Goal: Task Accomplishment & Management: Manage account settings

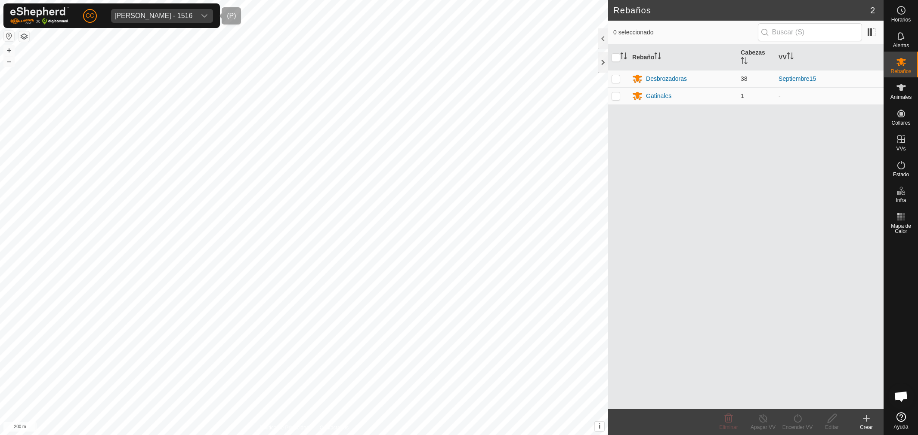
click at [146, 14] on span "[PERSON_NAME] - 1516" at bounding box center [153, 16] width 85 height 14
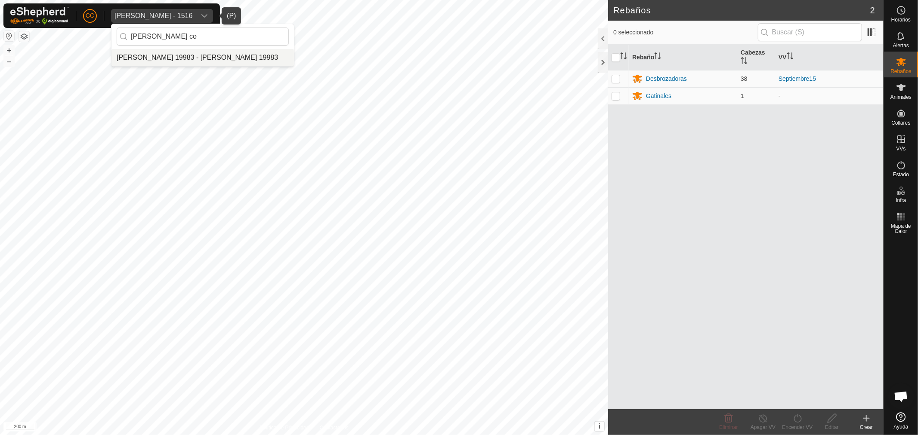
type input "[PERSON_NAME] co"
click at [185, 46] on div "[PERSON_NAME] co" at bounding box center [202, 36] width 182 height 25
click at [175, 38] on input "[PERSON_NAME] co" at bounding box center [203, 37] width 172 height 18
click at [100, 37] on div "CC [PERSON_NAME] - 1516 [PERSON_NAME] co [PERSON_NAME] 19983 - [PERSON_NAME] 19…" at bounding box center [459, 217] width 918 height 435
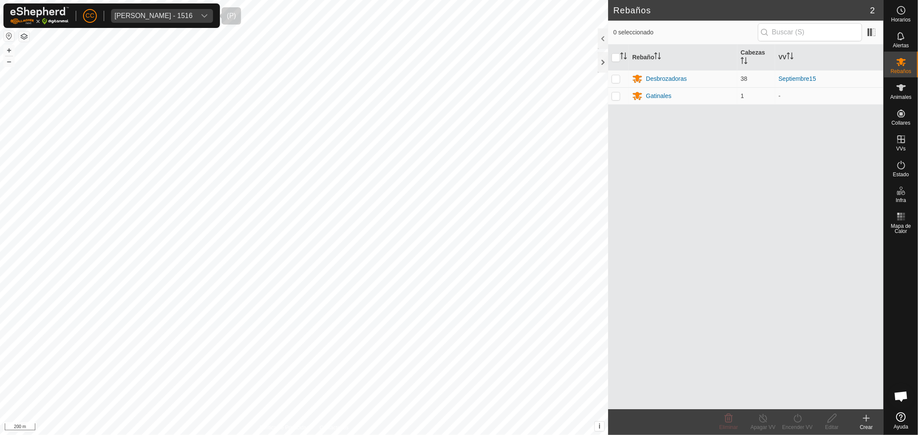
click at [189, 12] on span "[PERSON_NAME] - 1516" at bounding box center [153, 16] width 85 height 14
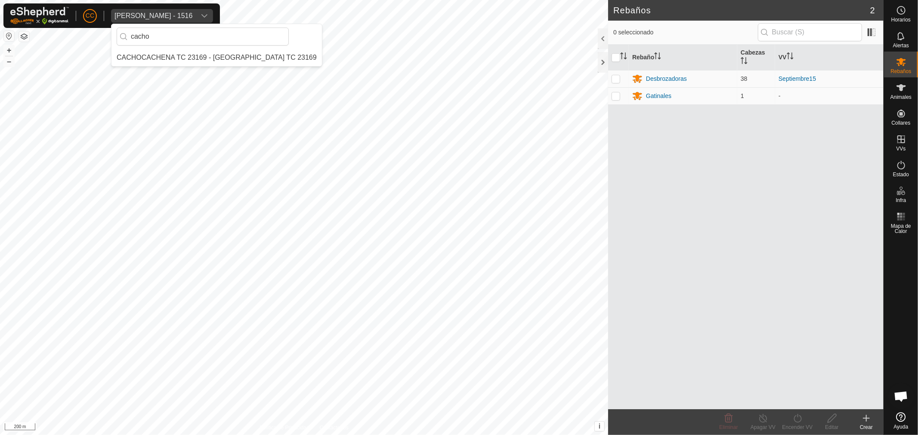
type input "cacho"
click at [200, 54] on li "CACHOCACHENA TC 23169 - [GEOGRAPHIC_DATA] TC 23169" at bounding box center [216, 57] width 210 height 17
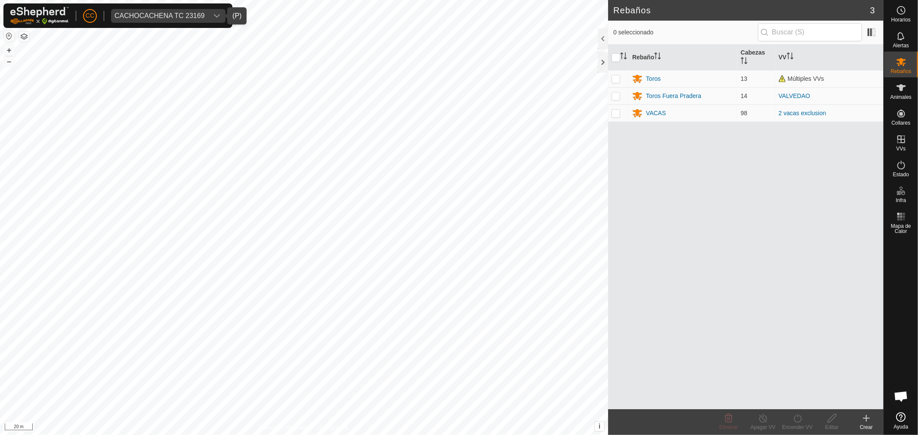
click at [629, 270] on div "Rebaños 3 0 seleccionado Rebaño Cabezas VV Toros 13 Múltiples VVs Toros Fuera P…" at bounding box center [441, 217] width 883 height 435
drag, startPoint x: 895, startPoint y: 127, endPoint x: 898, endPoint y: 116, distance: 11.3
click at [898, 116] on icon at bounding box center [901, 114] width 8 height 8
click at [855, 117] on link "Collares No Equipados" at bounding box center [840, 111] width 85 height 17
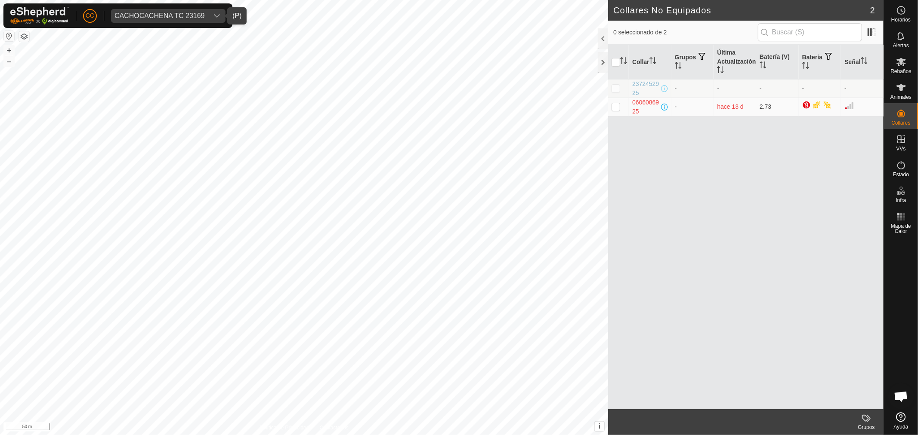
click at [612, 87] on p-checkbox at bounding box center [615, 88] width 9 height 7
checkbox input "true"
click at [614, 108] on p-checkbox at bounding box center [615, 106] width 9 height 7
checkbox input "true"
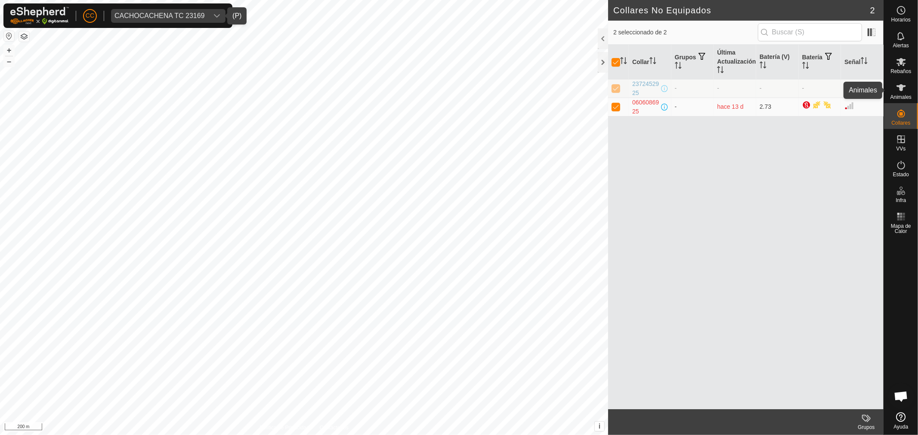
click at [904, 92] on icon at bounding box center [901, 88] width 10 height 10
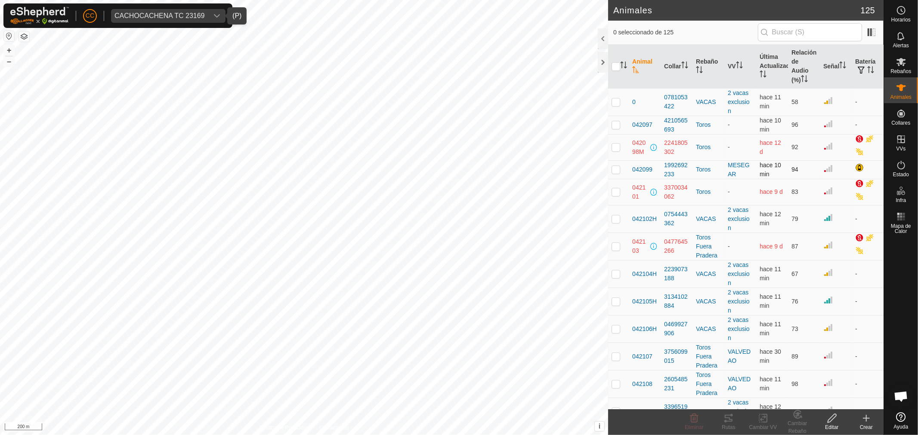
click at [616, 171] on p-checkbox at bounding box center [615, 169] width 9 height 7
checkbox input "true"
